Goal: Information Seeking & Learning: Check status

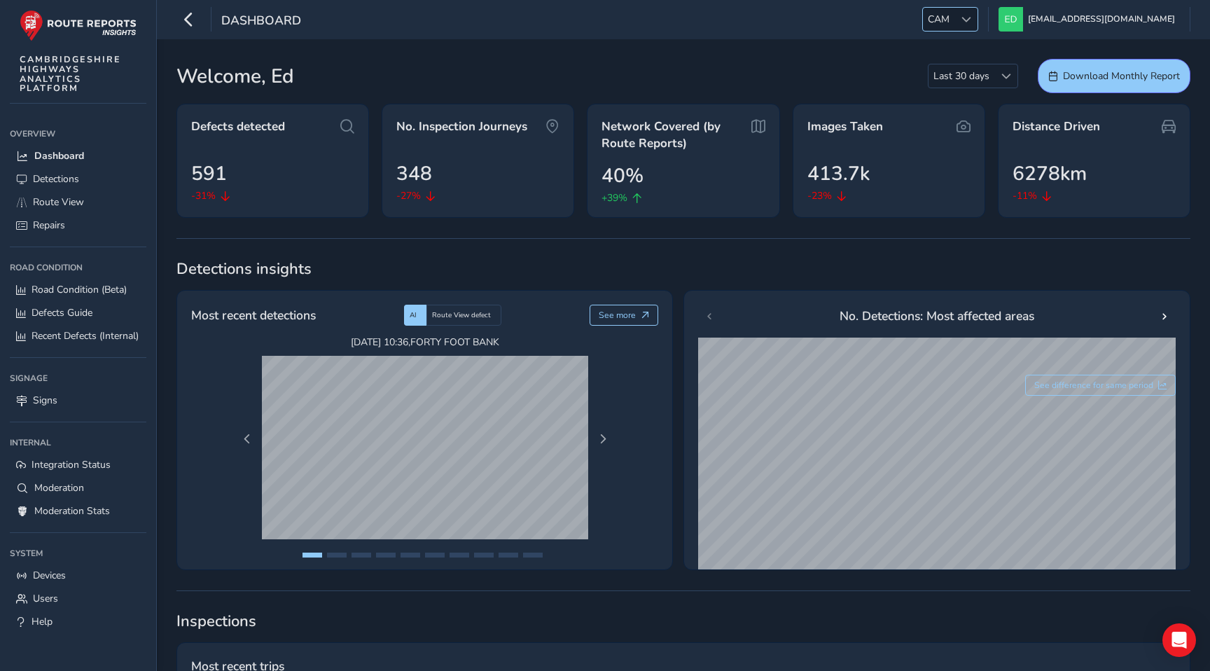
click at [954, 14] on span "CAM" at bounding box center [939, 19] width 32 height 23
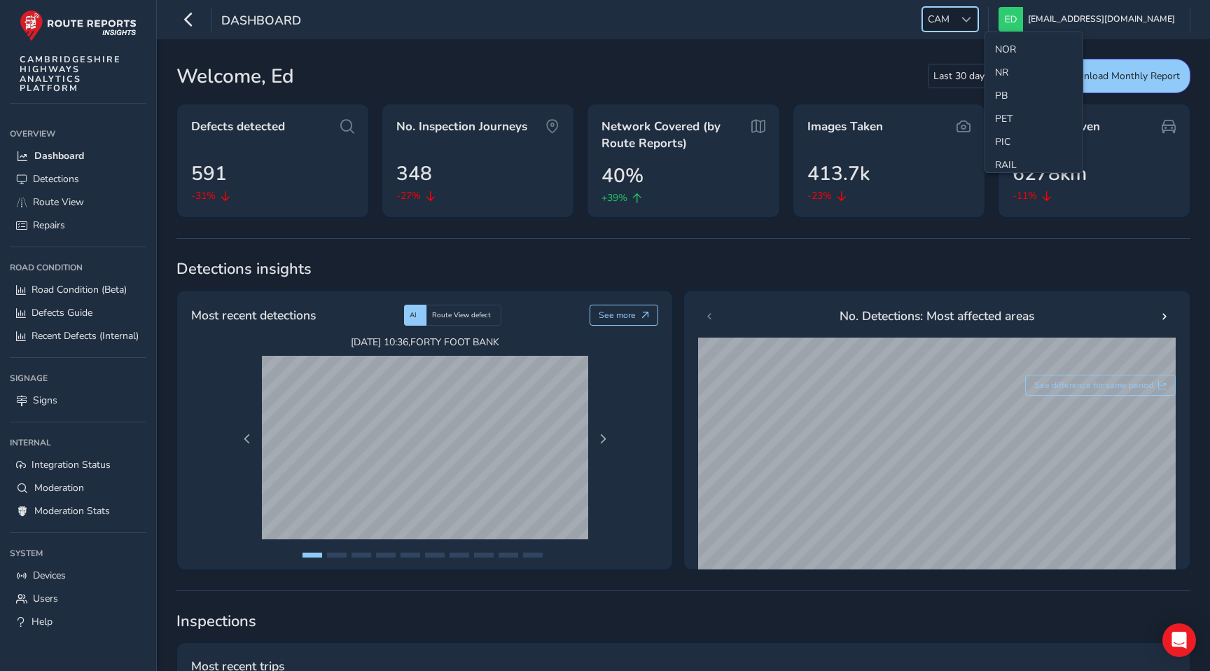
scroll to position [463, 0]
click at [1007, 64] on li "NR" at bounding box center [1033, 71] width 97 height 23
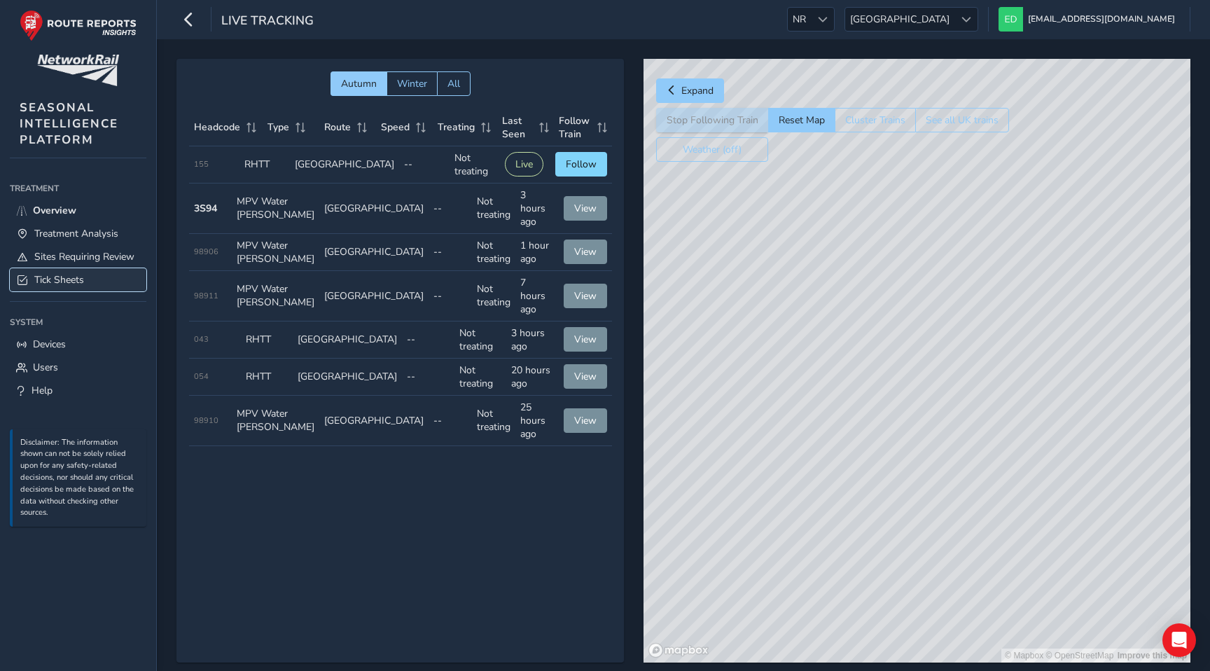
click at [76, 279] on span "Tick Sheets" at bounding box center [59, 279] width 50 height 13
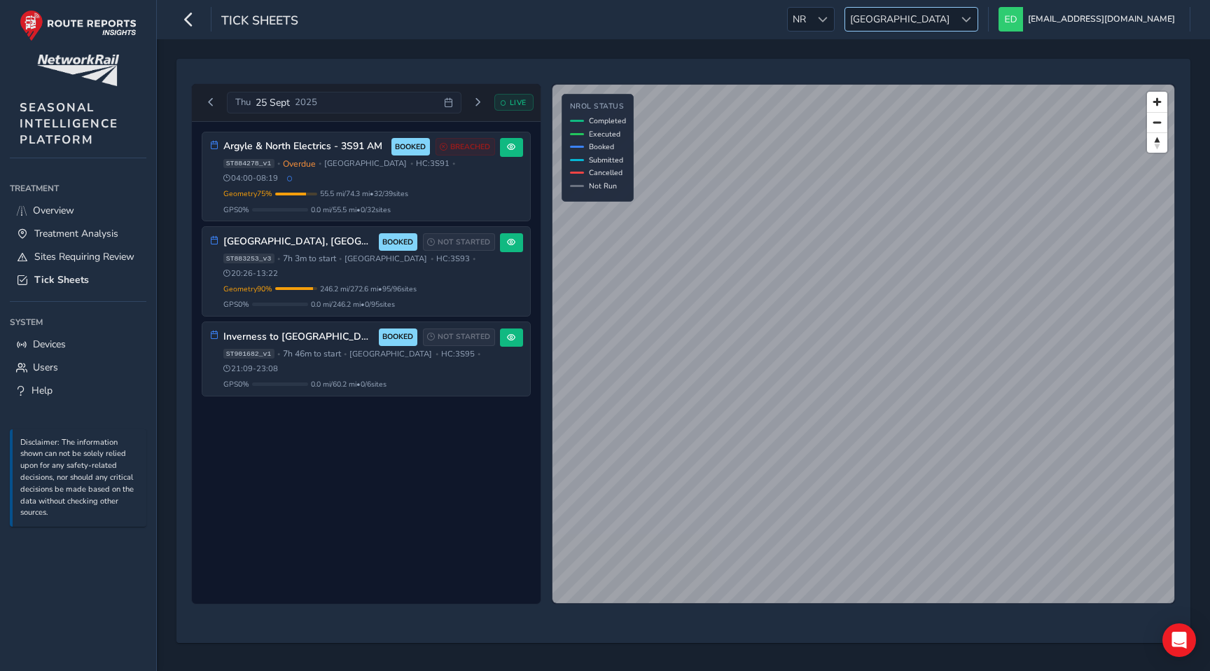
click at [954, 14] on span "[GEOGRAPHIC_DATA]" at bounding box center [899, 19] width 109 height 23
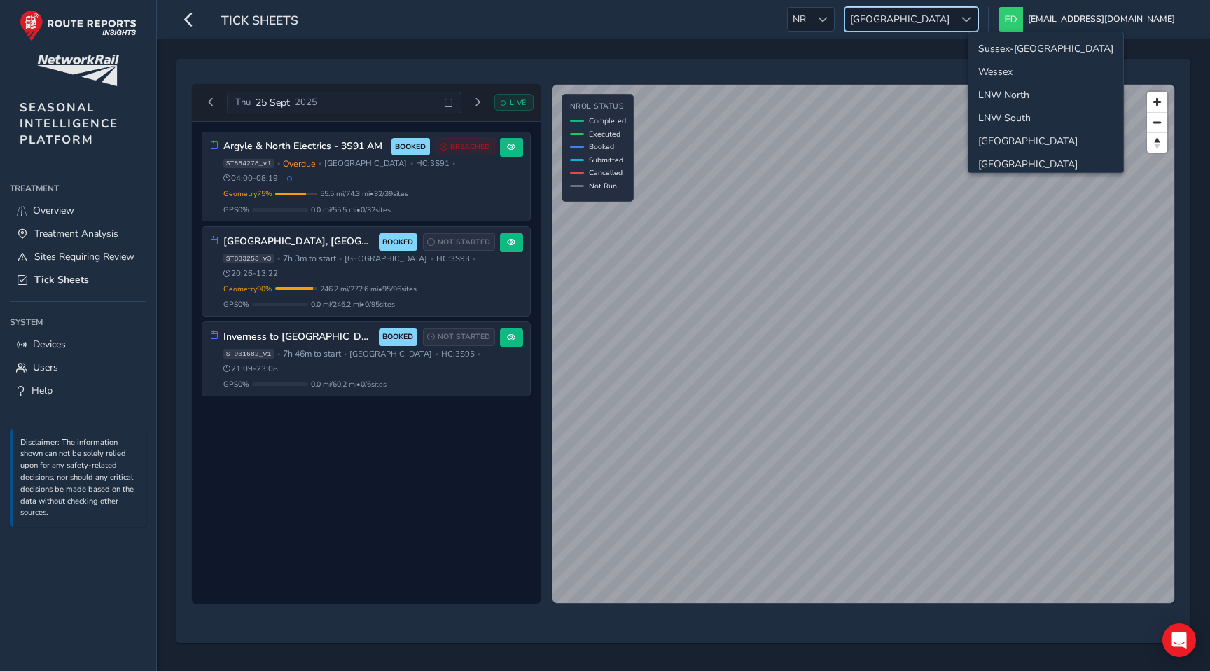
scroll to position [50, 0]
click at [987, 138] on li "Western" at bounding box center [1045, 137] width 155 height 23
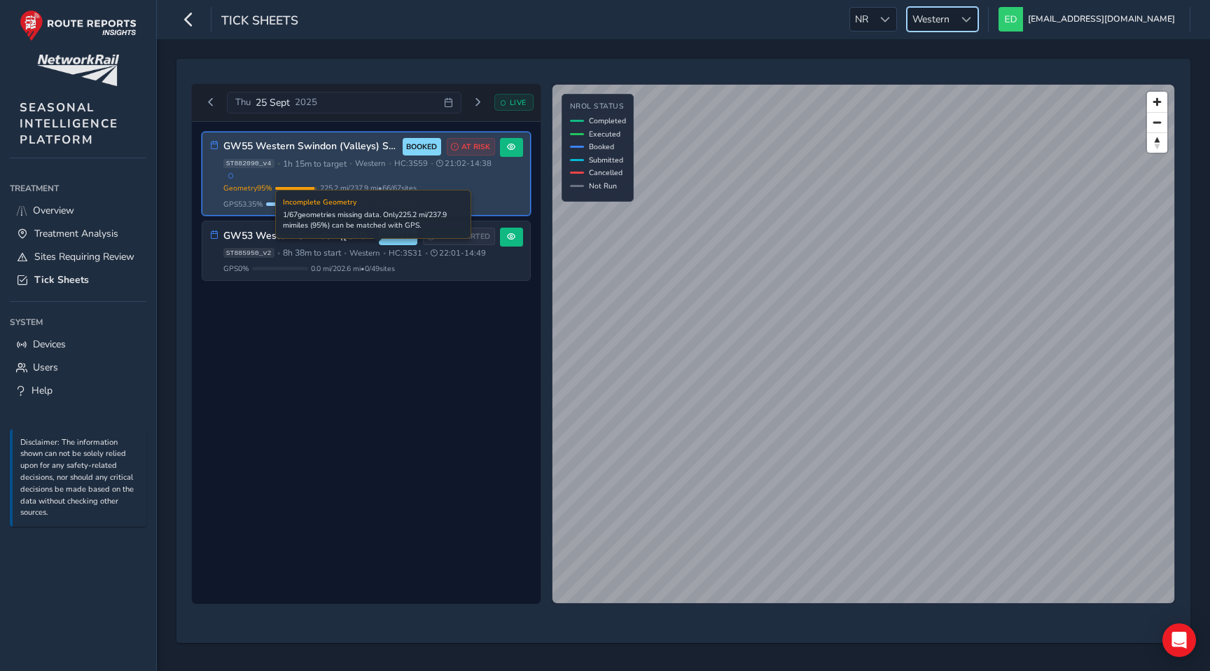
click at [491, 193] on div "Geometry 95 % Incomplete Geometry 1 / 67 geometries missing data. Only 225.2 mi…" at bounding box center [359, 188] width 272 height 11
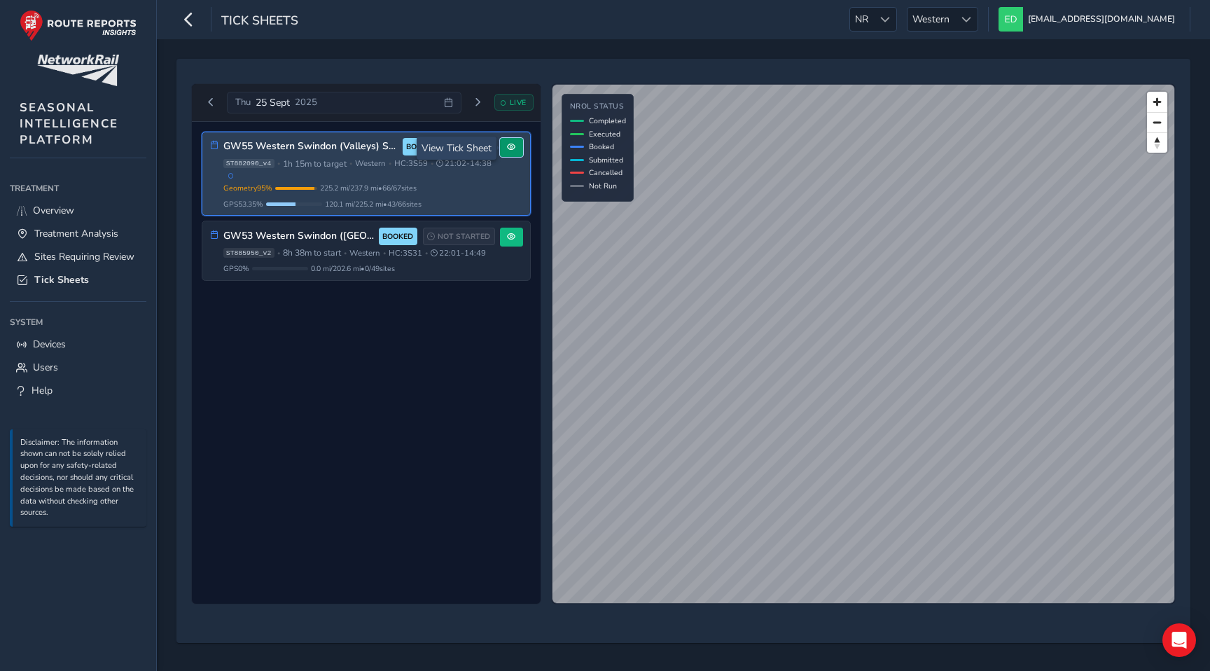
click at [507, 146] on span at bounding box center [511, 147] width 8 height 8
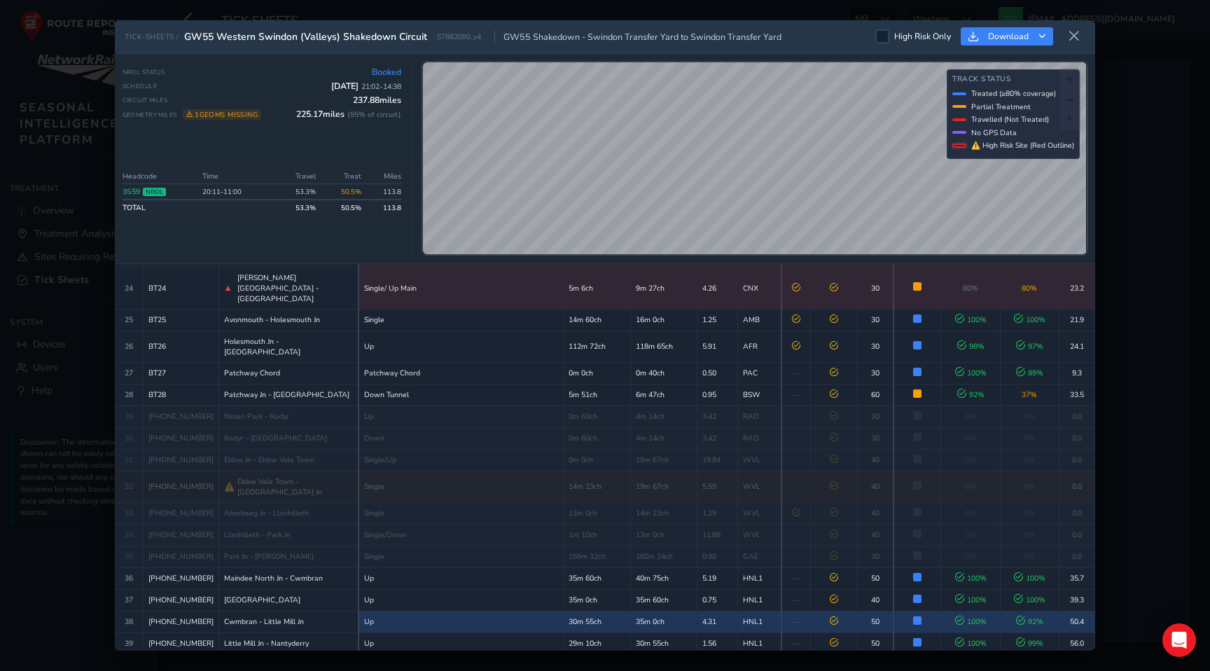
scroll to position [578, 0]
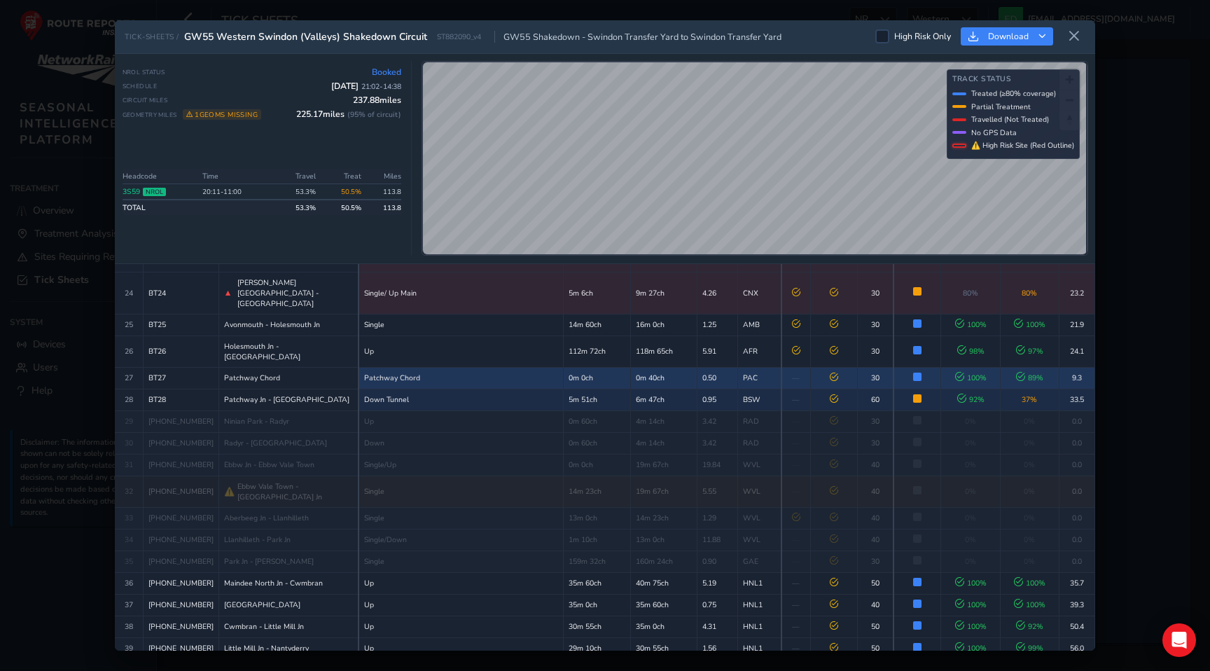
click at [739, 298] on div "TICK-SHEETS / GW55 Western Swindon (Valleys) Shakedown Circuit ST882090_v4 GW55…" at bounding box center [605, 335] width 980 height 631
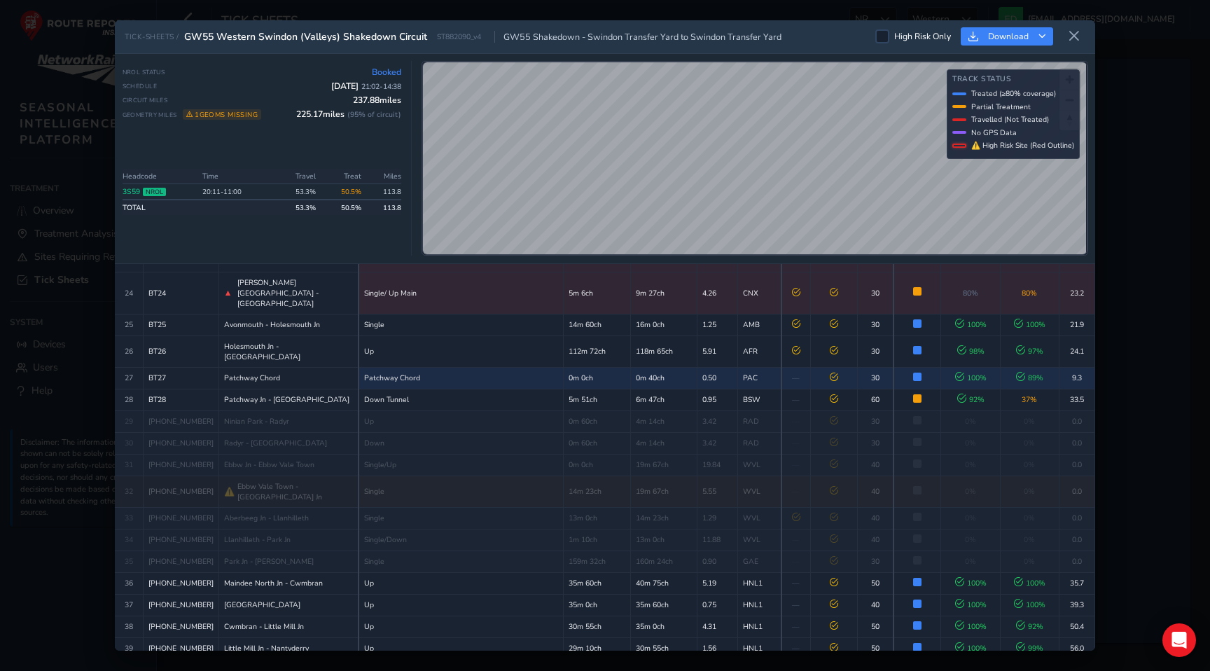
click at [692, 276] on div "TICK-SHEETS / GW55 Western Swindon (Valleys) Shakedown Circuit ST882090_v4 GW55…" at bounding box center [605, 335] width 980 height 631
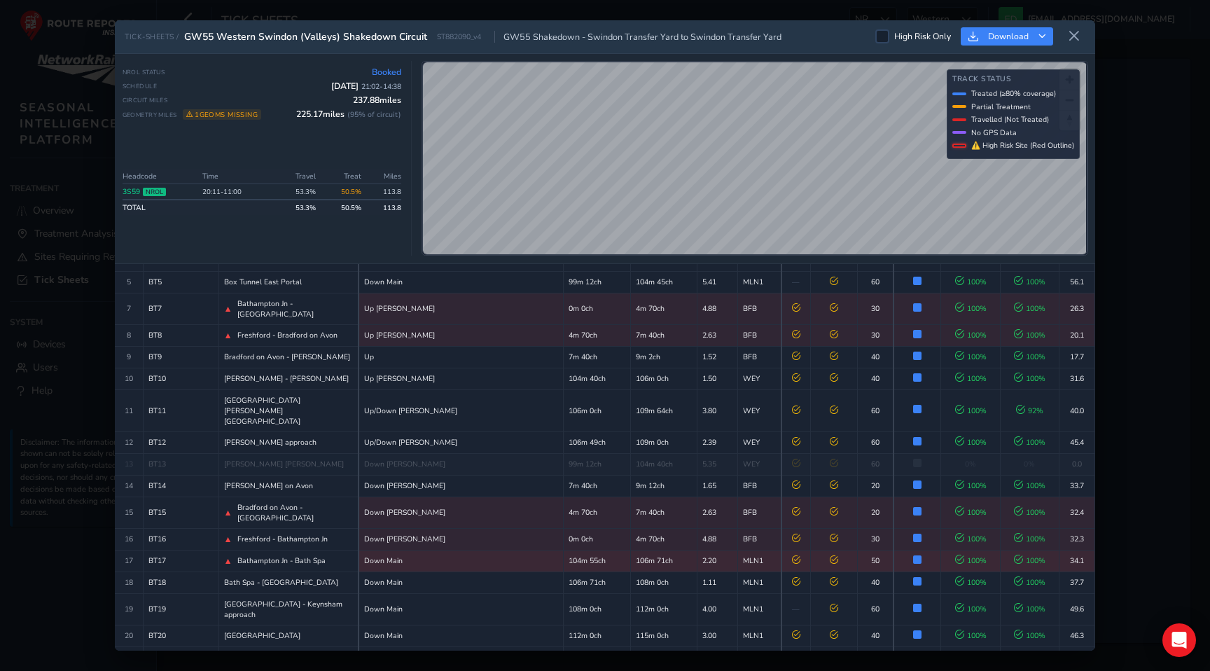
scroll to position [122, 0]
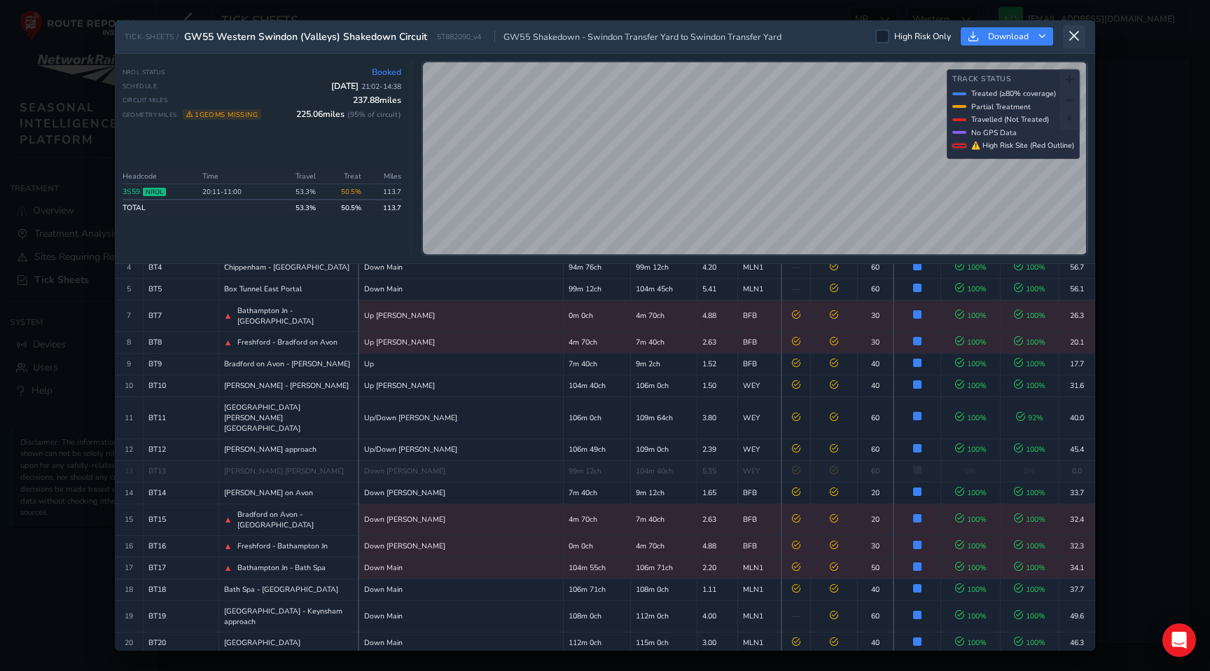
click at [1080, 34] on button at bounding box center [1074, 36] width 22 height 23
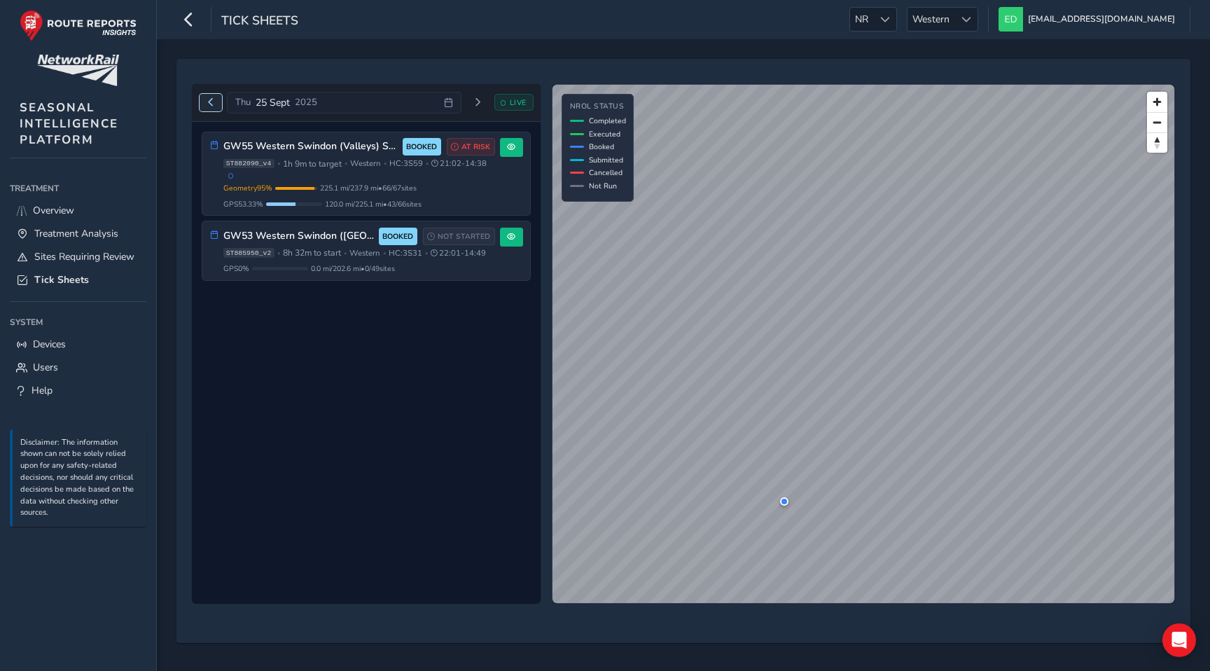
click at [207, 109] on button "Previous day" at bounding box center [211, 103] width 23 height 18
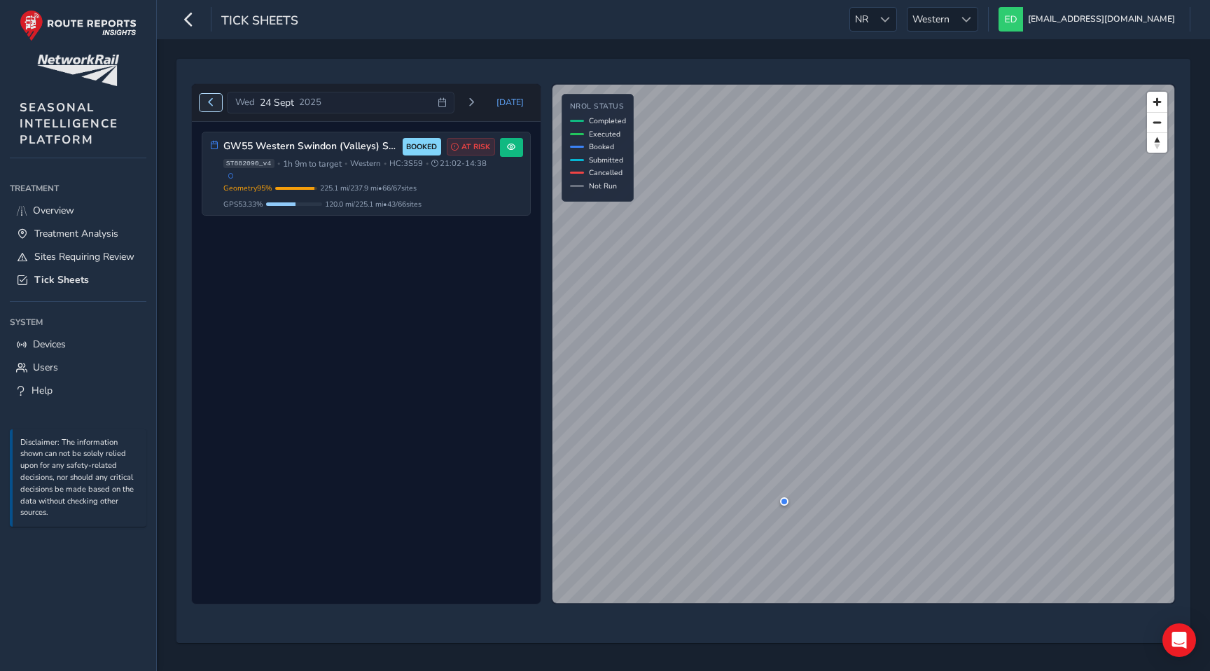
click at [211, 101] on span "Previous day" at bounding box center [211, 102] width 8 height 8
click at [209, 100] on span "Previous day" at bounding box center [211, 102] width 8 height 8
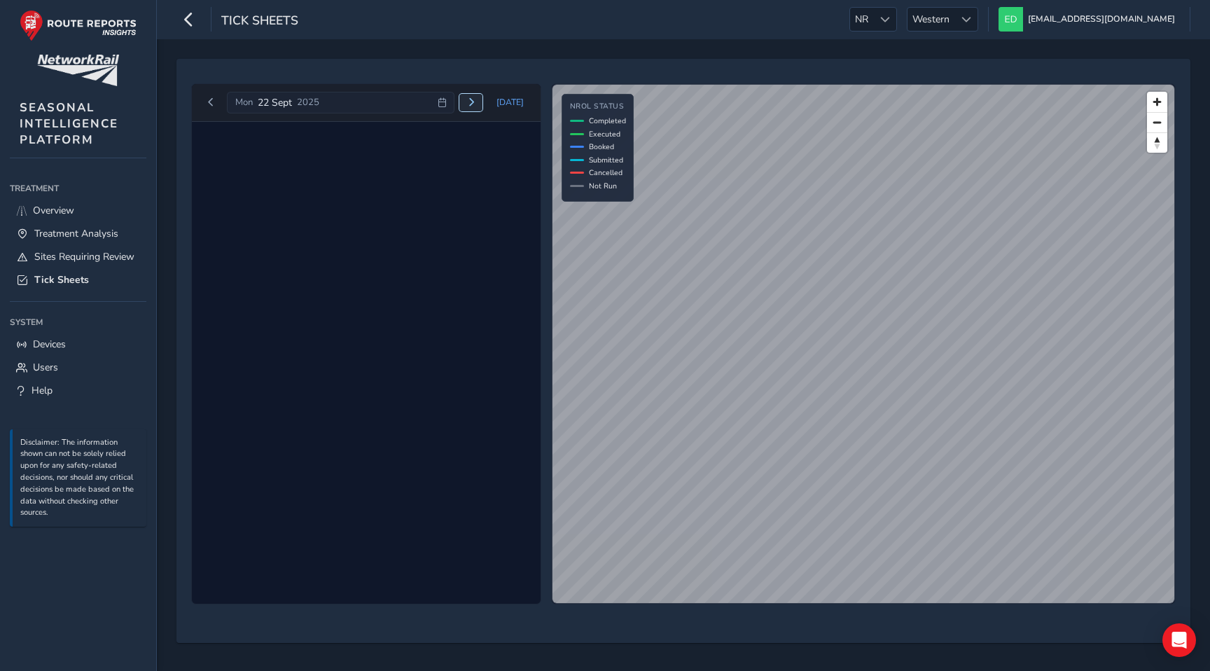
click at [473, 104] on span "Next day" at bounding box center [471, 102] width 8 height 8
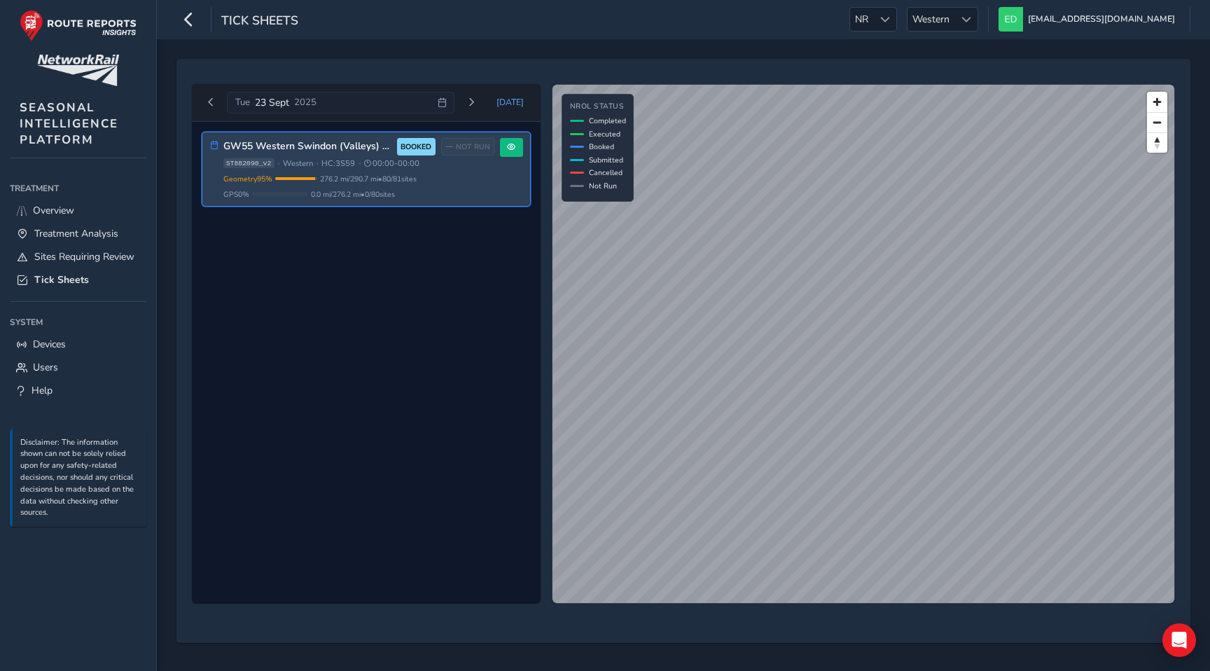
click at [524, 151] on div "GW55 Western Swindon (Valleys) Shakedown Circuit BOOKED NOT RUN ST882090_v2 • W…" at bounding box center [366, 169] width 328 height 74
click at [515, 151] on span at bounding box center [511, 147] width 8 height 8
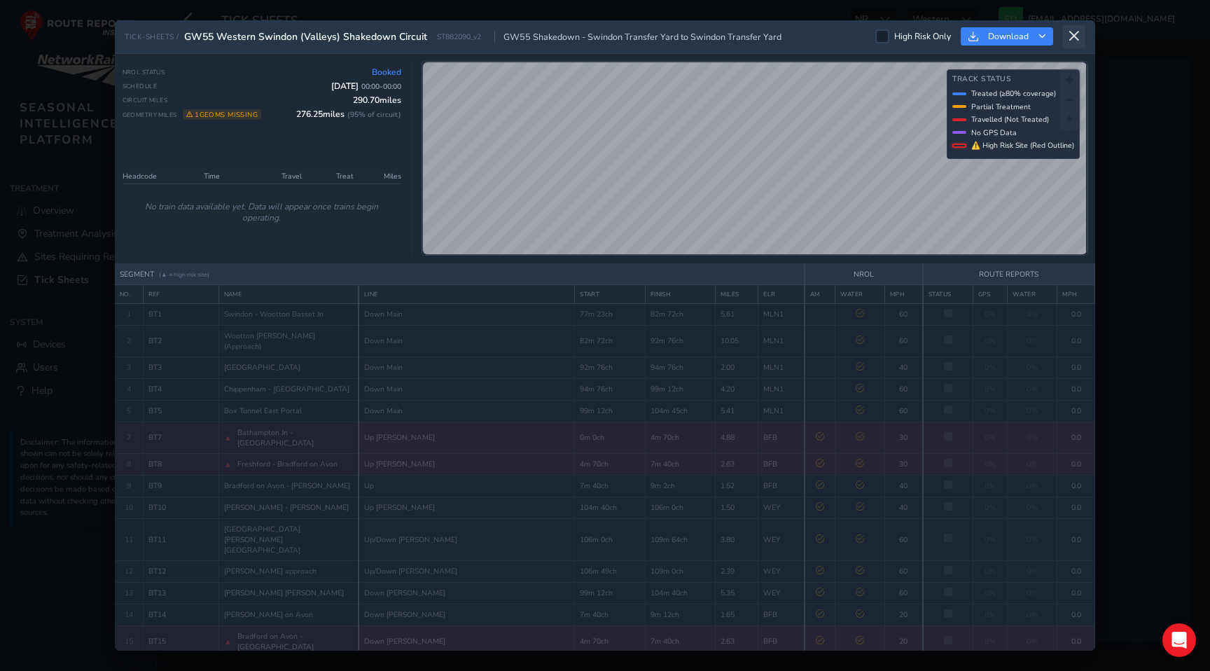
click at [1073, 31] on icon at bounding box center [1074, 36] width 13 height 13
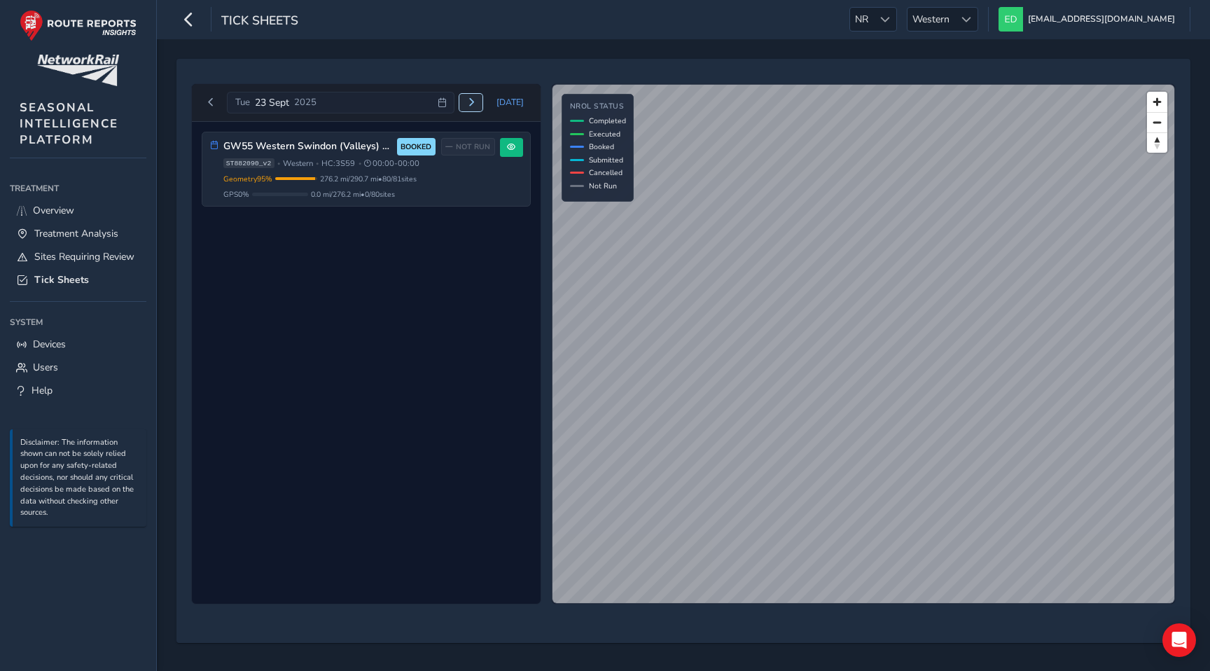
click at [472, 102] on span "Next day" at bounding box center [471, 102] width 8 height 8
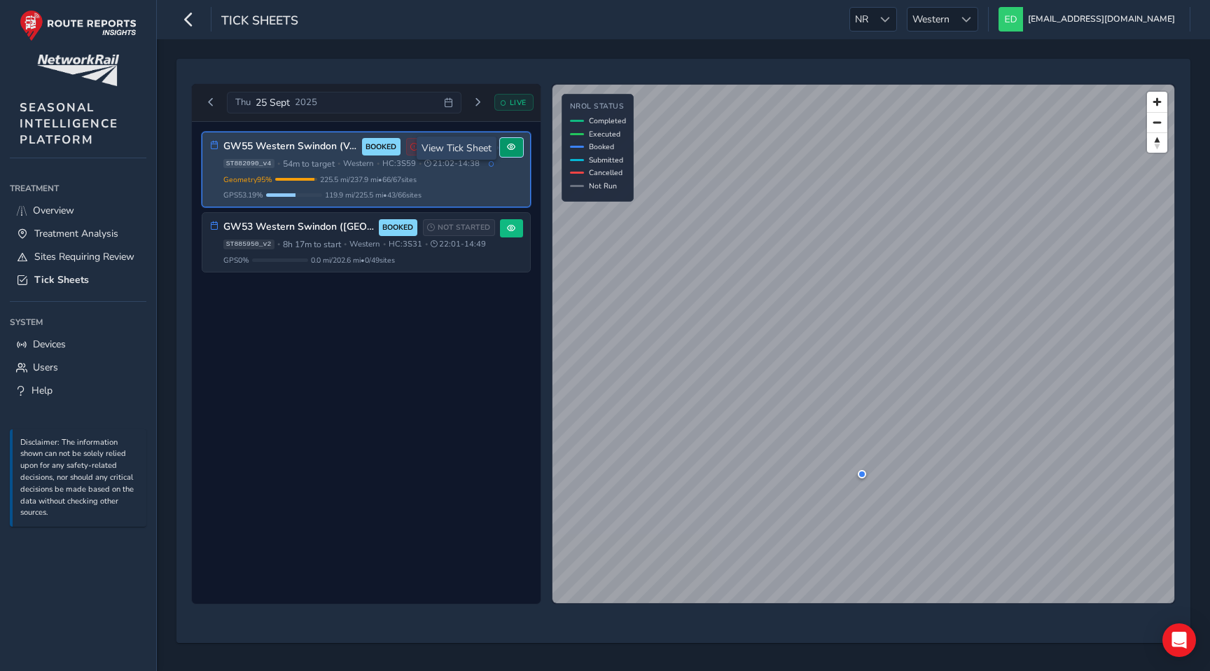
click at [512, 142] on button at bounding box center [511, 147] width 23 height 19
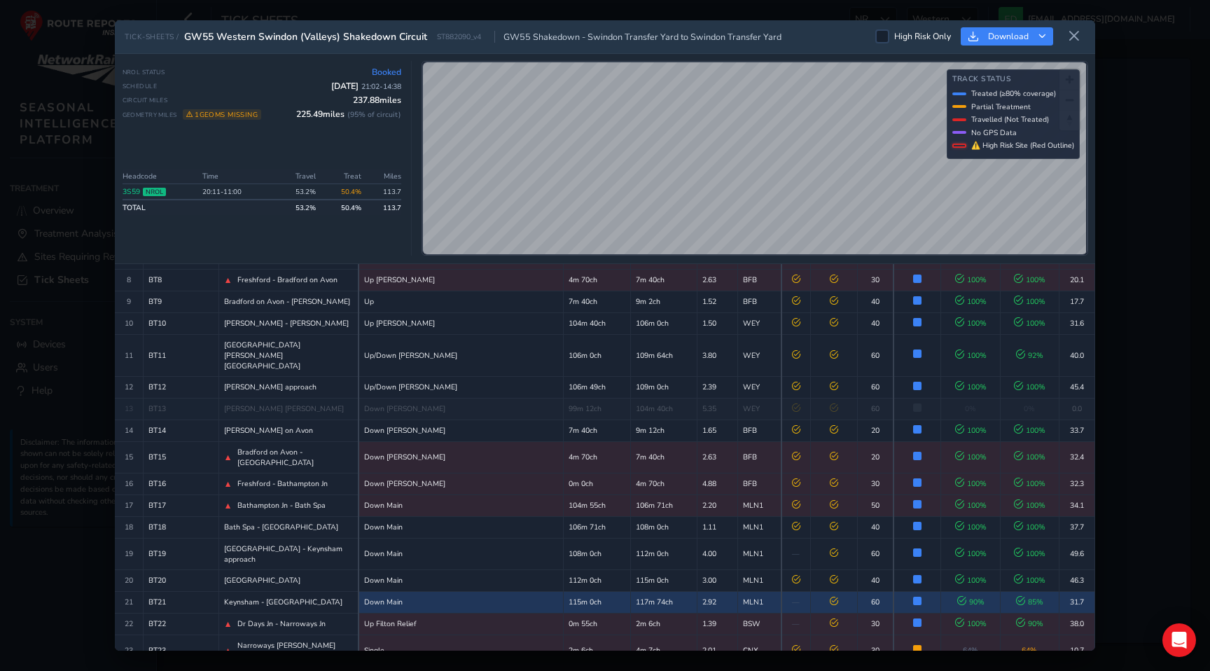
scroll to position [195, 0]
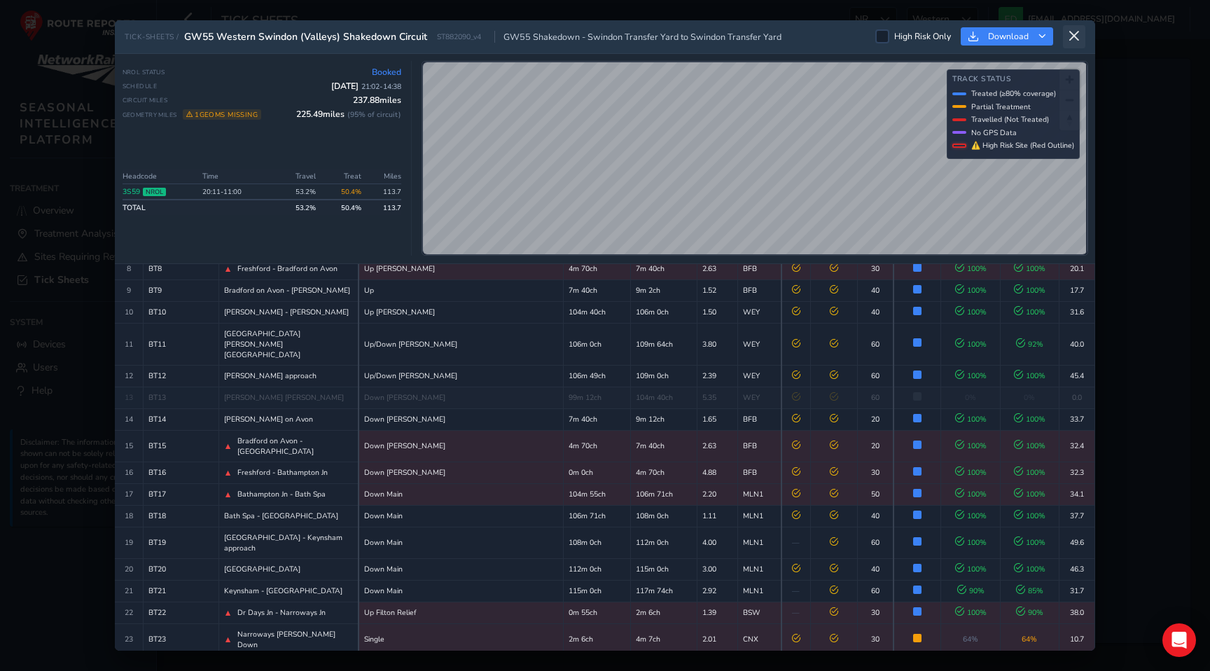
click at [1079, 39] on icon at bounding box center [1074, 36] width 13 height 13
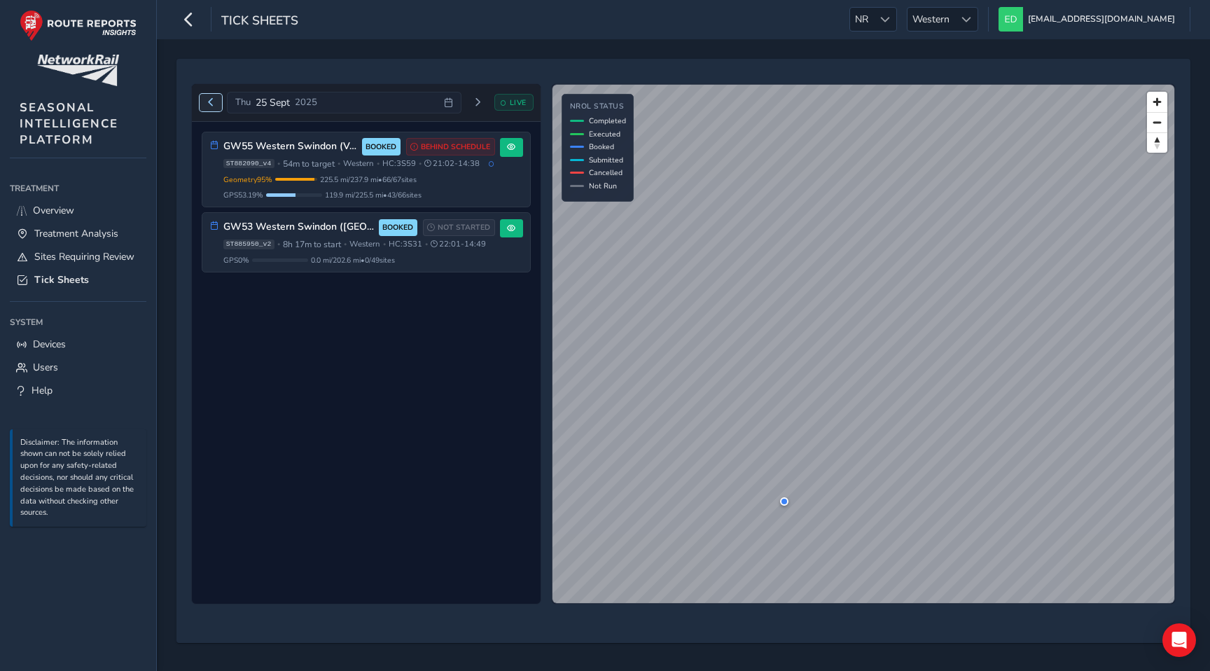
click at [208, 103] on span "Previous day" at bounding box center [211, 102] width 8 height 8
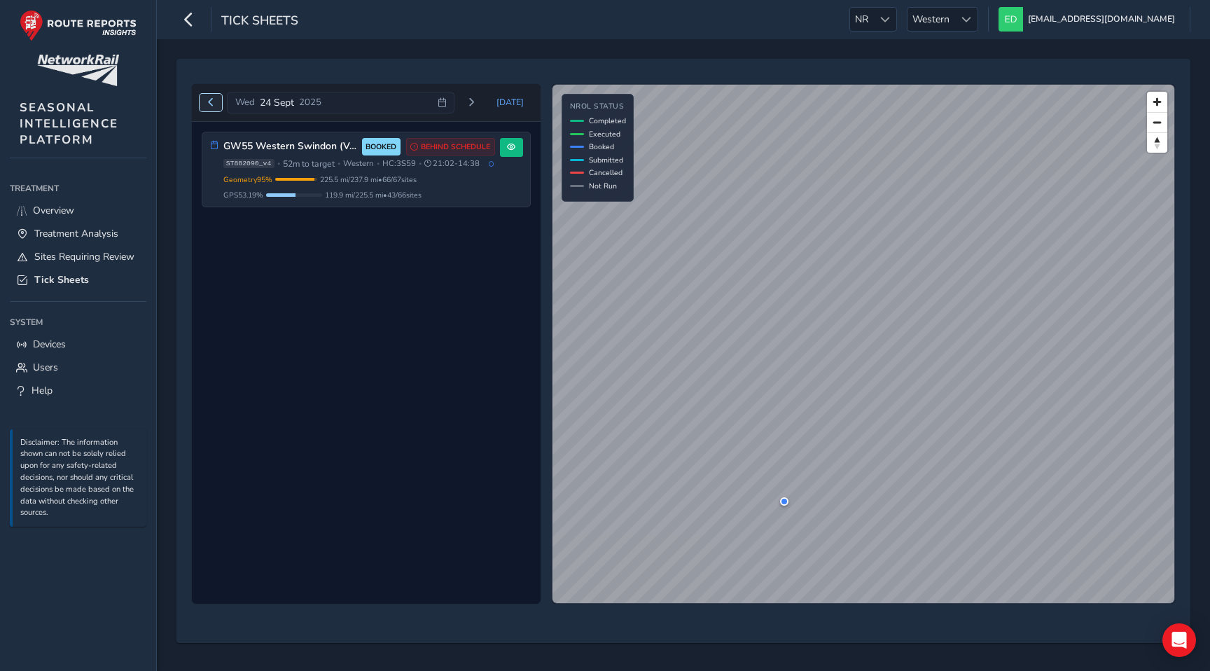
click at [208, 100] on span "Previous day" at bounding box center [211, 102] width 8 height 8
click at [475, 102] on span "Next day" at bounding box center [471, 102] width 8 height 8
click at [505, 104] on span "[DATE]" at bounding box center [509, 102] width 27 height 11
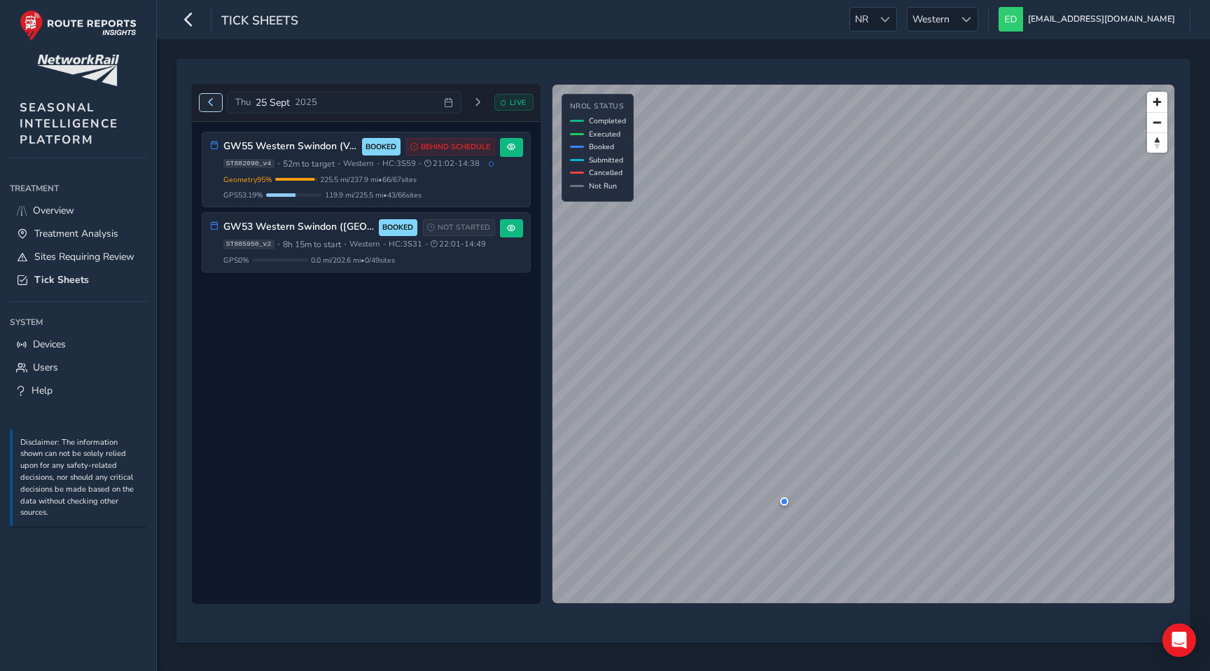
click at [207, 100] on span "Previous day" at bounding box center [211, 102] width 8 height 8
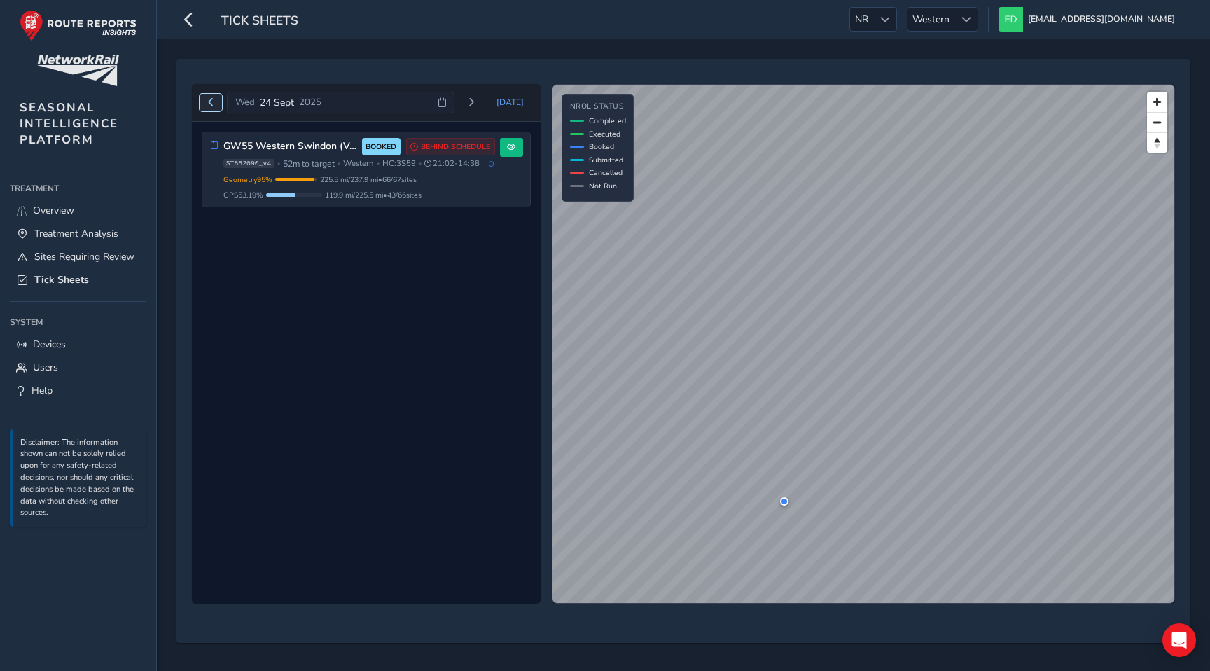
click at [207, 100] on span "Previous day" at bounding box center [211, 102] width 8 height 8
click at [512, 103] on span "[DATE]" at bounding box center [509, 102] width 27 height 11
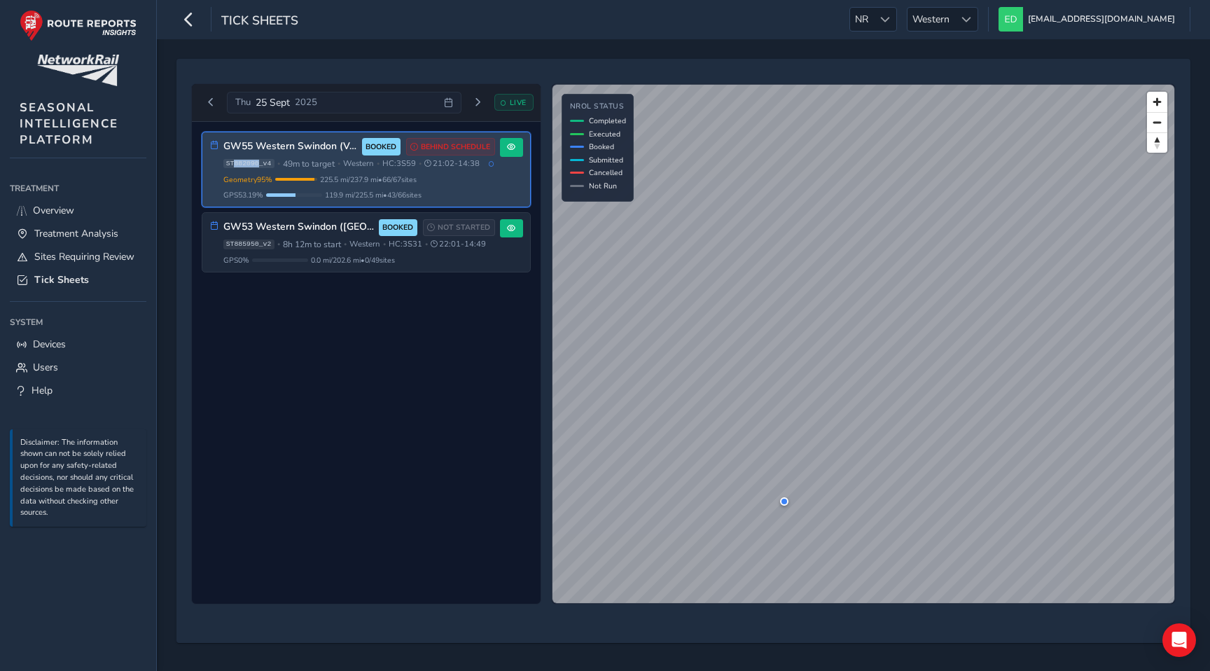
drag, startPoint x: 259, startPoint y: 167, endPoint x: 235, endPoint y: 166, distance: 24.5
click at [235, 166] on span "ST882090_v4" at bounding box center [248, 164] width 51 height 10
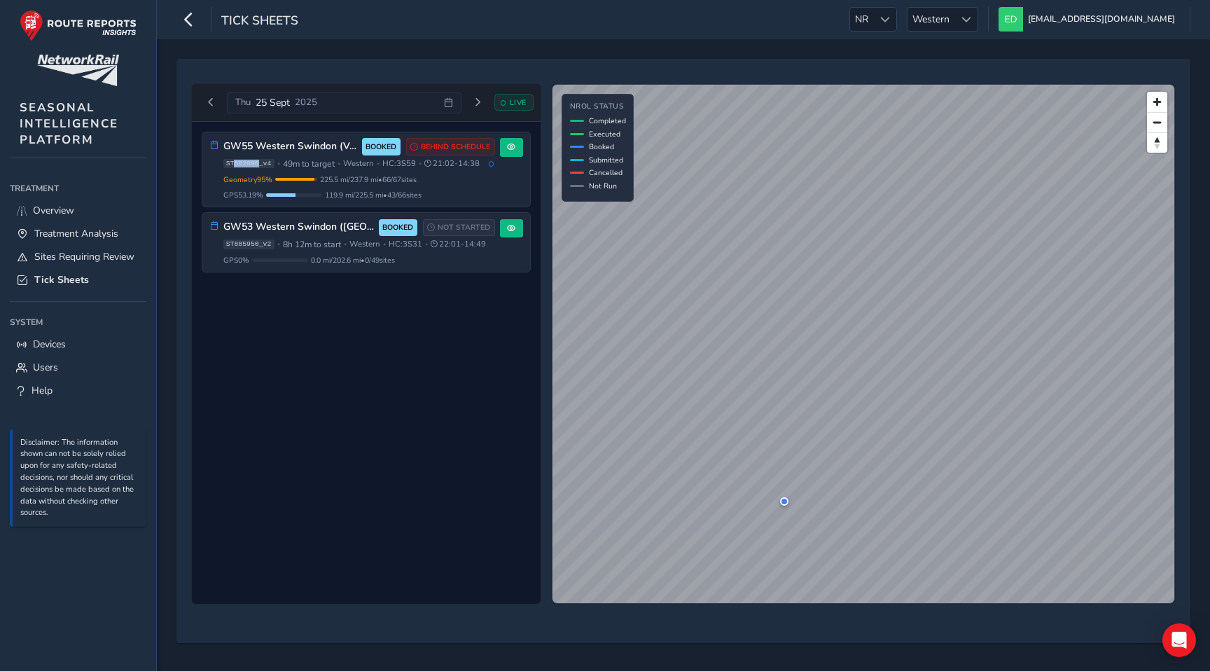
copy span "882090"
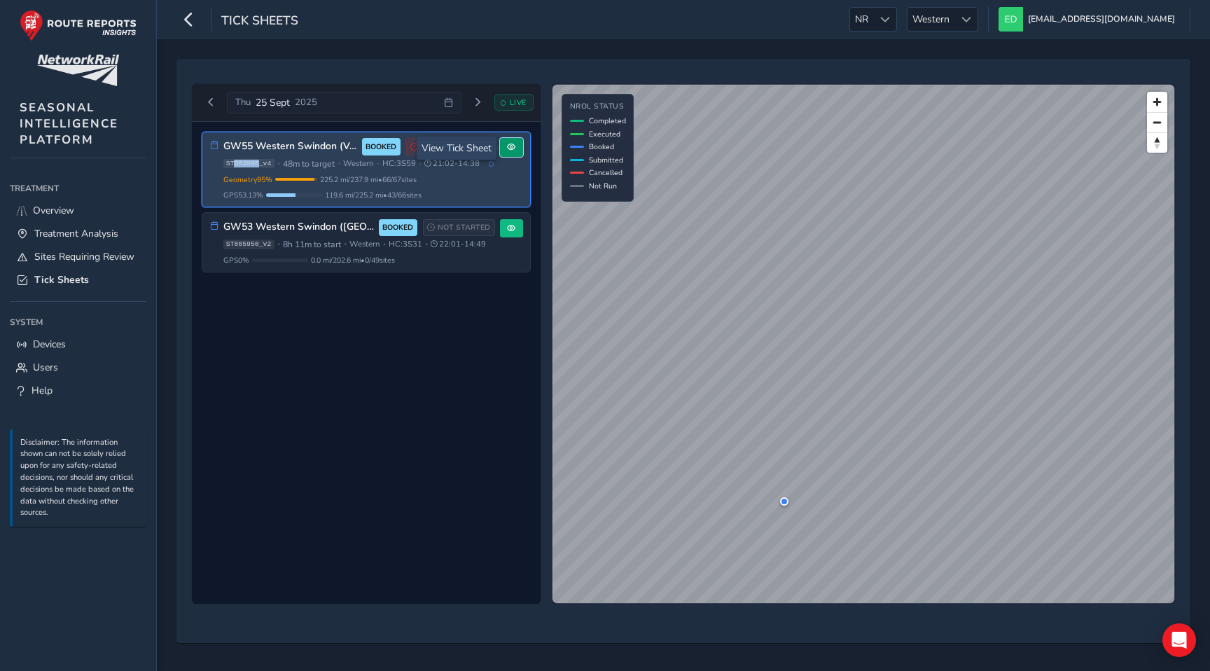
click at [512, 147] on span at bounding box center [511, 147] width 8 height 8
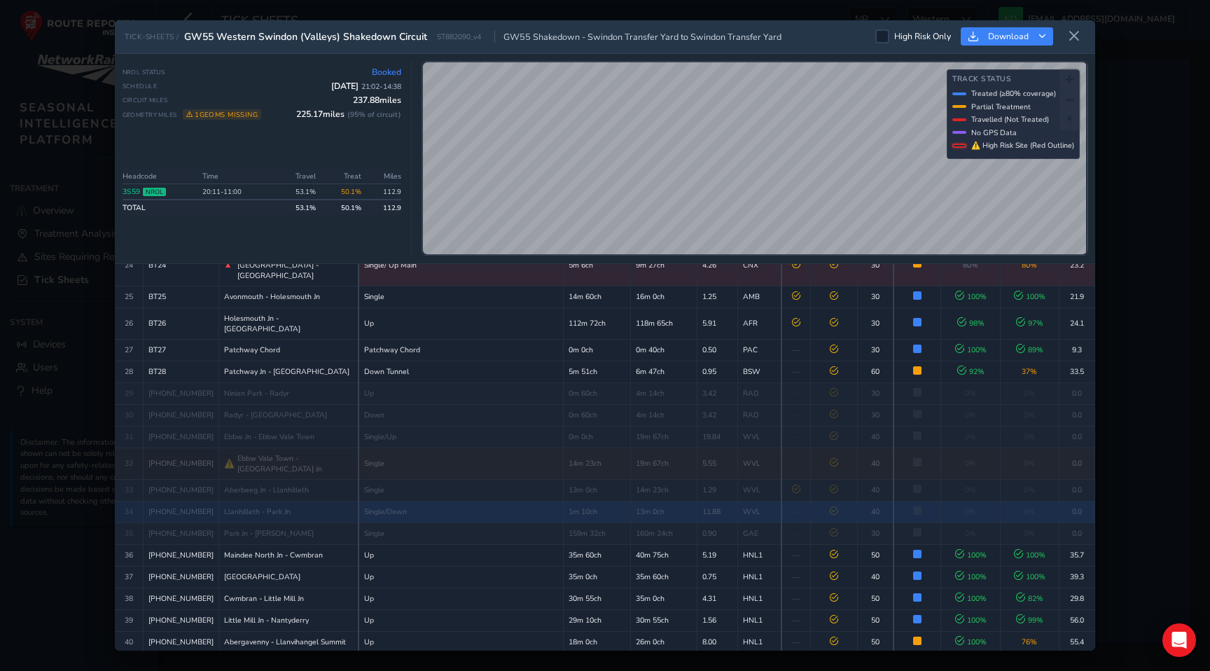
scroll to position [605, 0]
click at [704, 55] on div "NROL Status Booked Schedule [DATE] 21:02 - 14:38 Circuit Miles 237.88 miles Geo…" at bounding box center [605, 159] width 980 height 210
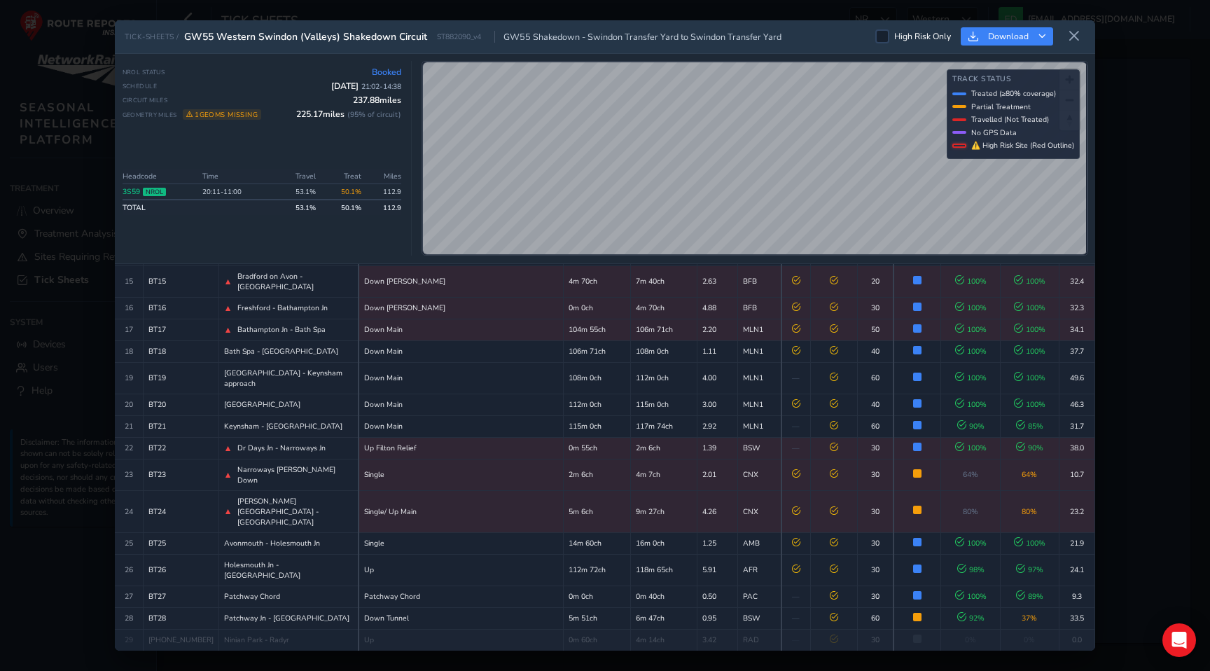
scroll to position [0, 0]
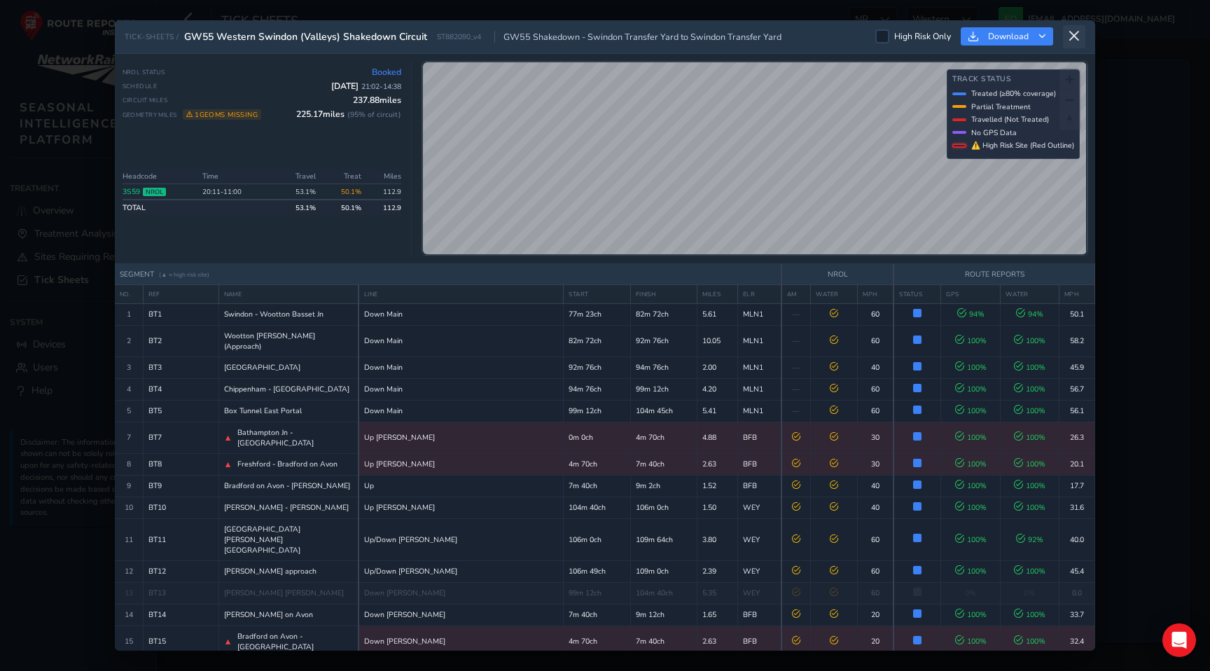
click at [1077, 33] on icon at bounding box center [1074, 36] width 13 height 13
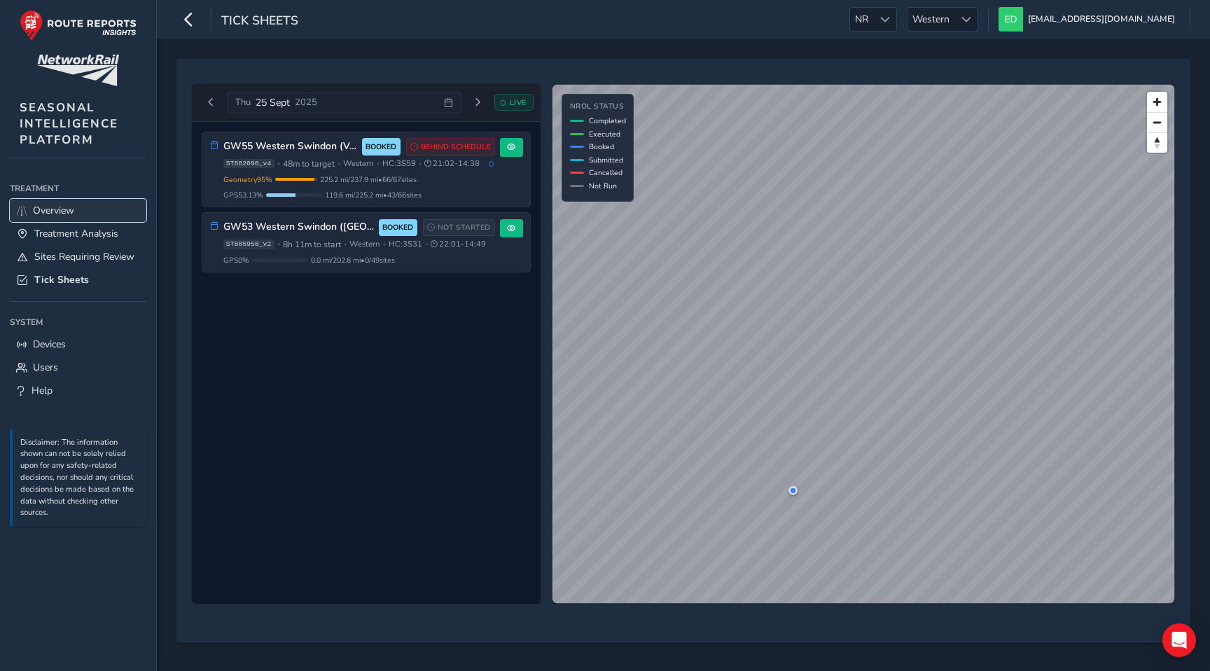
click at [48, 213] on span "Overview" at bounding box center [53, 210] width 41 height 13
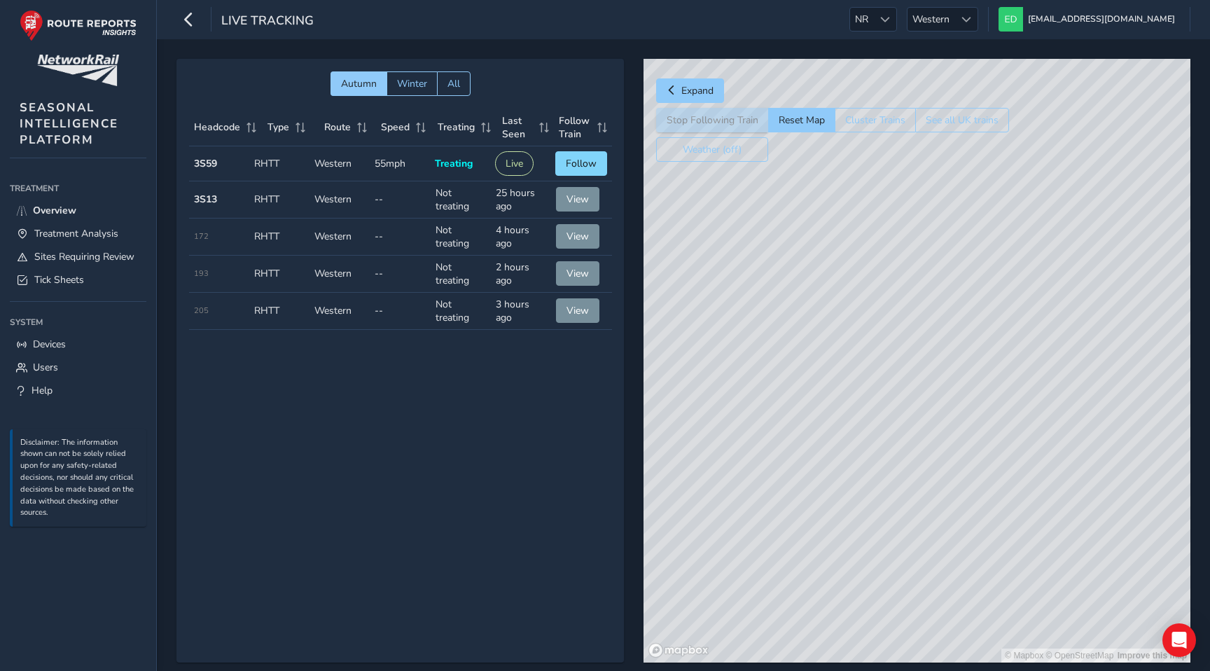
drag, startPoint x: 1048, startPoint y: 423, endPoint x: 858, endPoint y: 448, distance: 191.4
click at [858, 448] on div "© Mapbox © OpenStreetMap Improve this map" at bounding box center [916, 360] width 547 height 603
click at [71, 279] on span "Tick Sheets" at bounding box center [59, 279] width 50 height 13
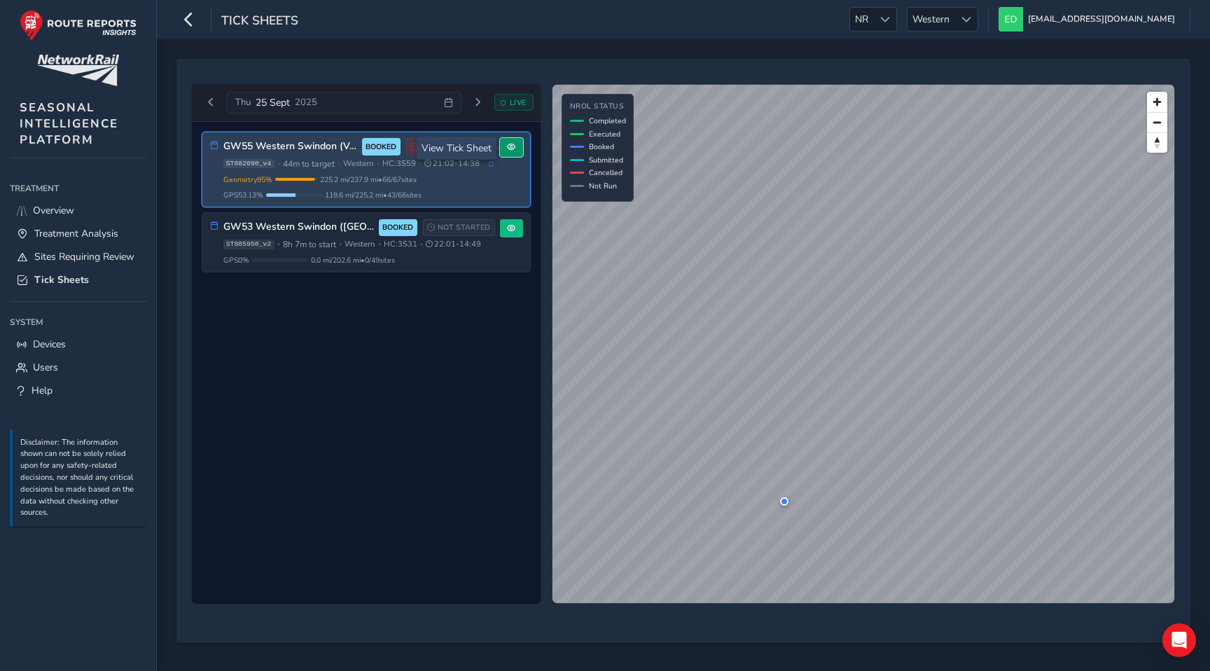
click at [505, 155] on button at bounding box center [511, 147] width 23 height 19
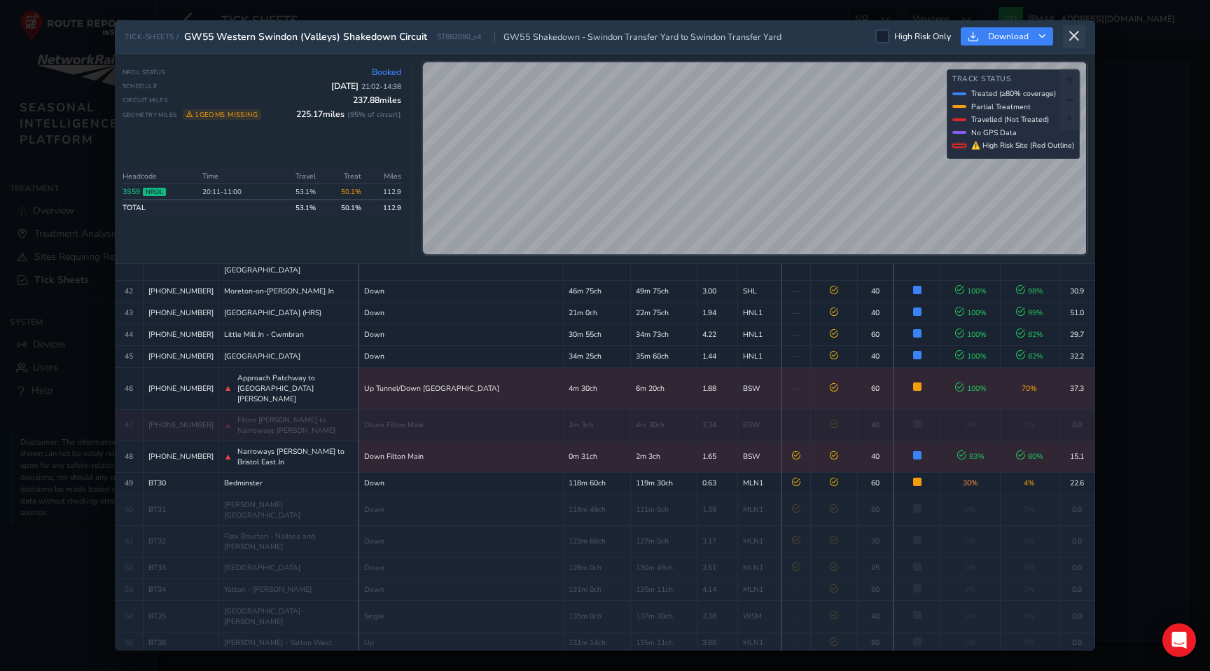
scroll to position [1159, 0]
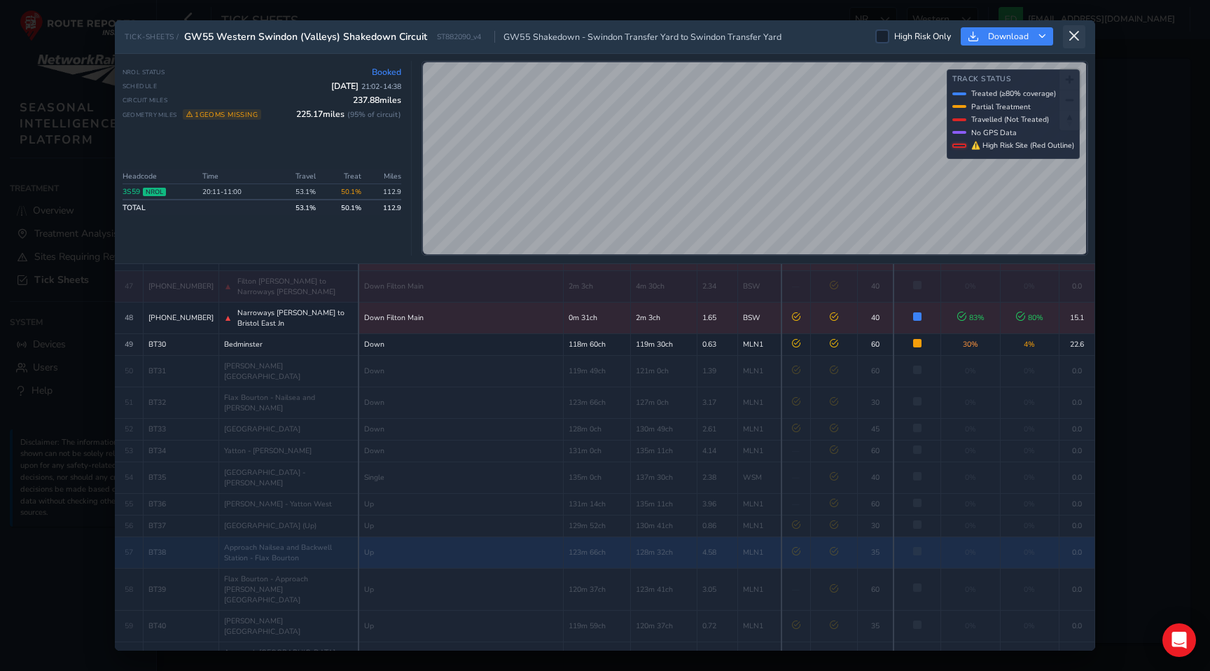
click at [1077, 39] on icon at bounding box center [1074, 36] width 13 height 13
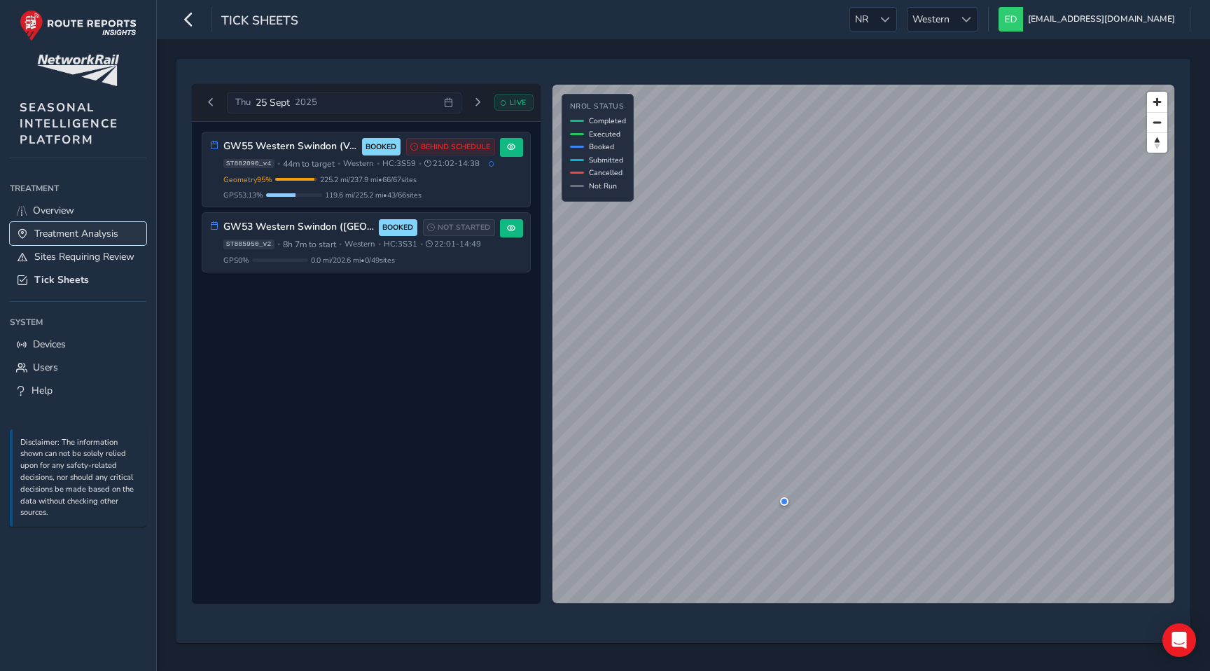
click at [77, 238] on span "Treatment Analysis" at bounding box center [76, 233] width 84 height 13
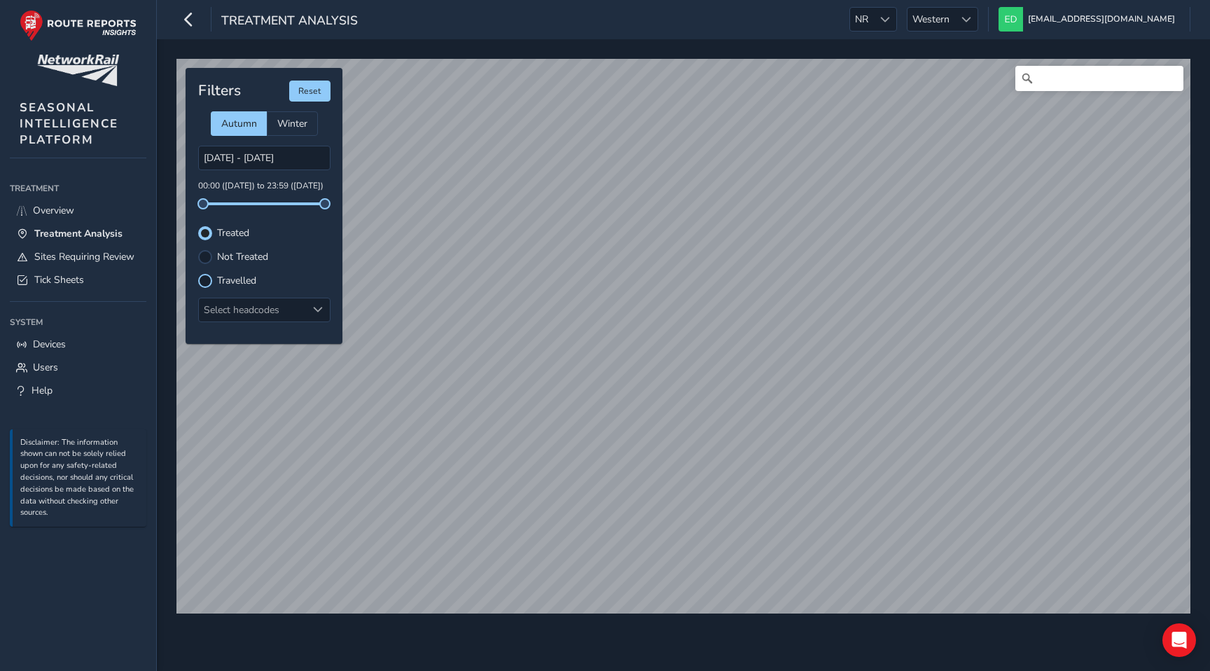
click at [207, 279] on div at bounding box center [205, 281] width 14 height 14
